Goal: Transaction & Acquisition: Purchase product/service

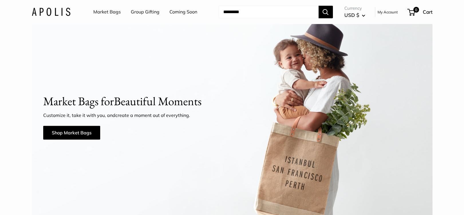
click at [108, 14] on link "Market Bags" at bounding box center [107, 12] width 28 height 9
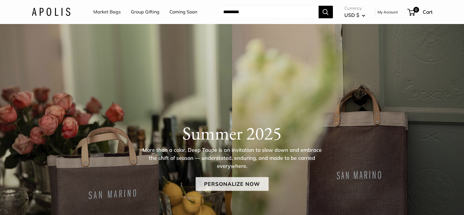
click at [209, 182] on link "Personalize Now" at bounding box center [232, 184] width 73 height 14
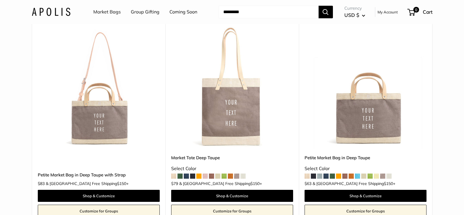
scroll to position [284, 0]
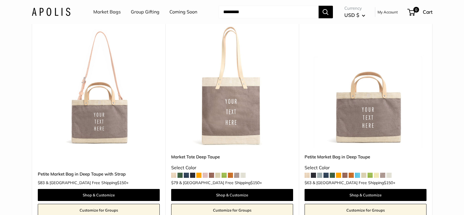
click at [179, 176] on span at bounding box center [180, 175] width 5 height 5
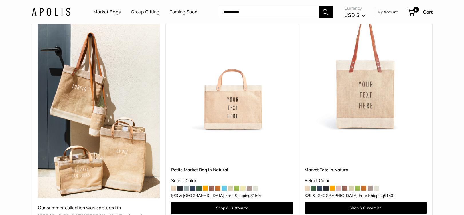
scroll to position [514, 0]
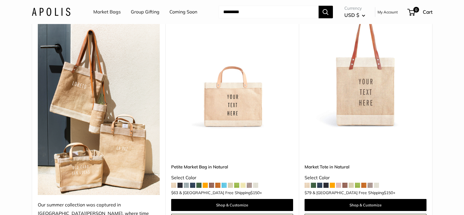
click at [0, 0] on img at bounding box center [0, 0] width 0 height 0
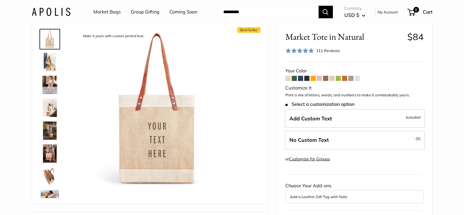
scroll to position [24, 0]
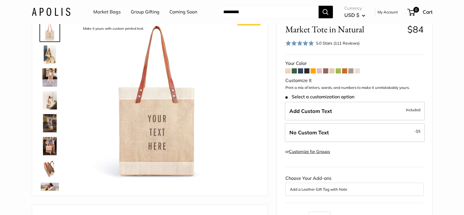
click at [295, 70] on span at bounding box center [294, 70] width 5 height 5
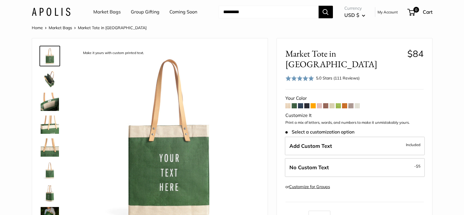
click at [307, 103] on span at bounding box center [307, 105] width 5 height 5
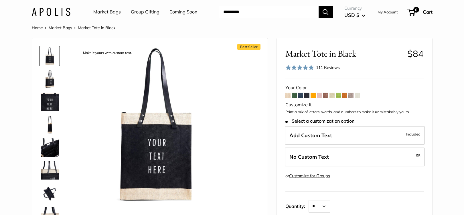
click at [319, 96] on span at bounding box center [319, 95] width 5 height 5
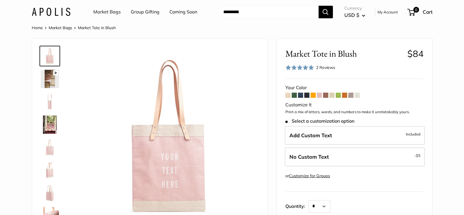
click at [334, 96] on span at bounding box center [332, 95] width 5 height 5
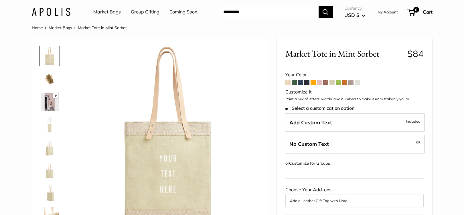
click at [346, 83] on span at bounding box center [344, 82] width 5 height 5
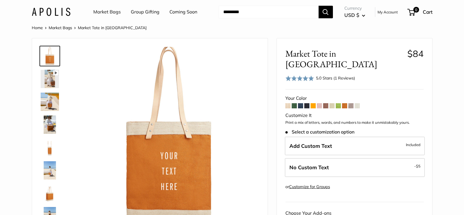
click at [357, 103] on span at bounding box center [357, 105] width 5 height 5
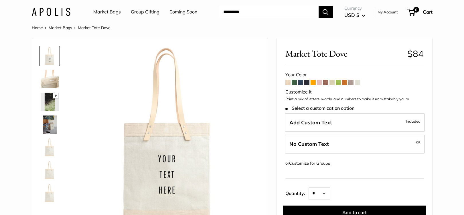
click at [288, 84] on span at bounding box center [288, 82] width 5 height 5
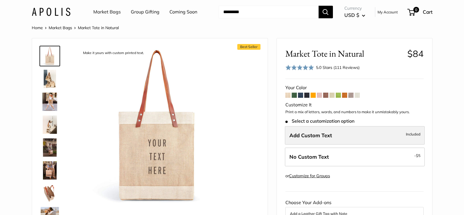
click at [302, 133] on span "Add Custom Text" at bounding box center [311, 135] width 43 height 7
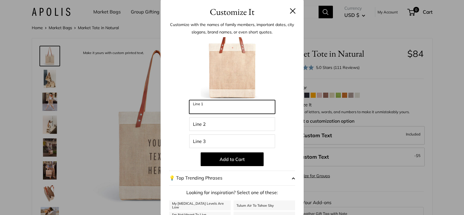
click at [246, 106] on input "Line 1" at bounding box center [232, 107] width 86 height 14
type input "*****"
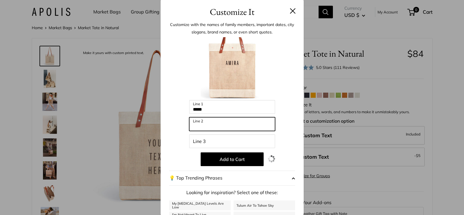
type input "*"
type input "******"
